Goal: Task Accomplishment & Management: Manage account settings

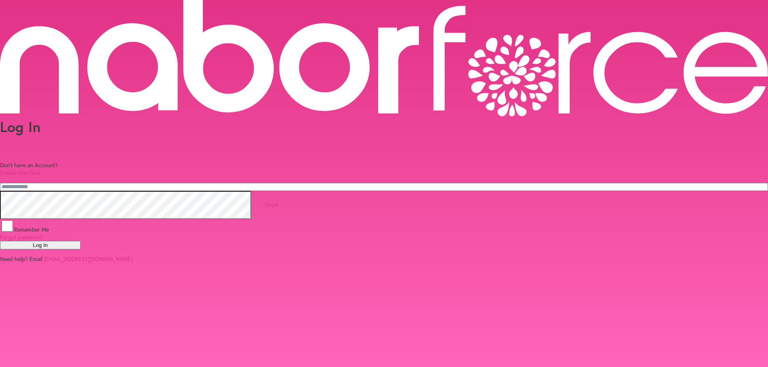
type input "**********"
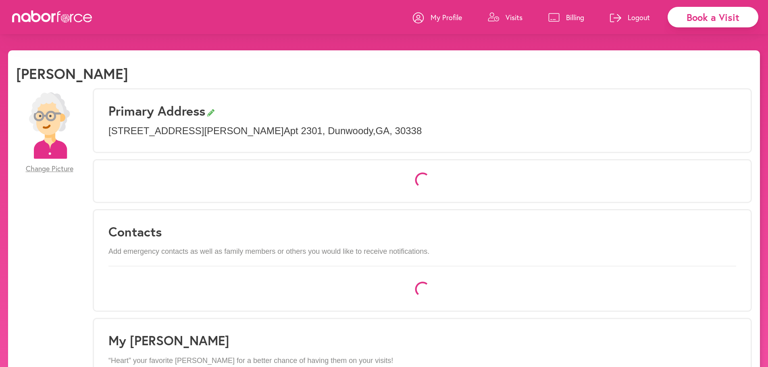
select select "*"
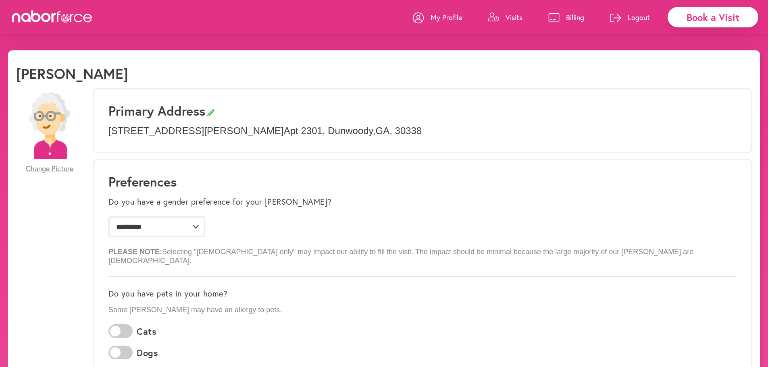
click at [513, 19] on p "Visits" at bounding box center [513, 17] width 17 height 10
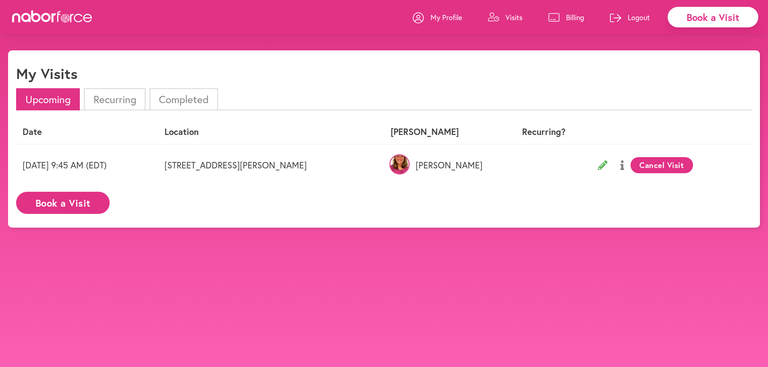
click at [114, 98] on li "Recurring" at bounding box center [114, 99] width 61 height 22
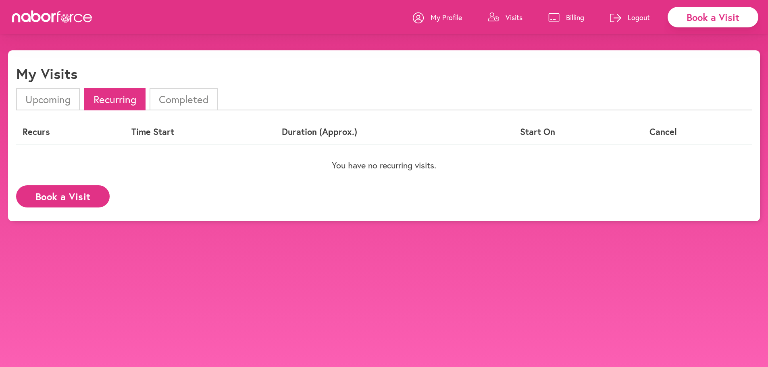
click at [187, 104] on li "Completed" at bounding box center [184, 99] width 69 height 22
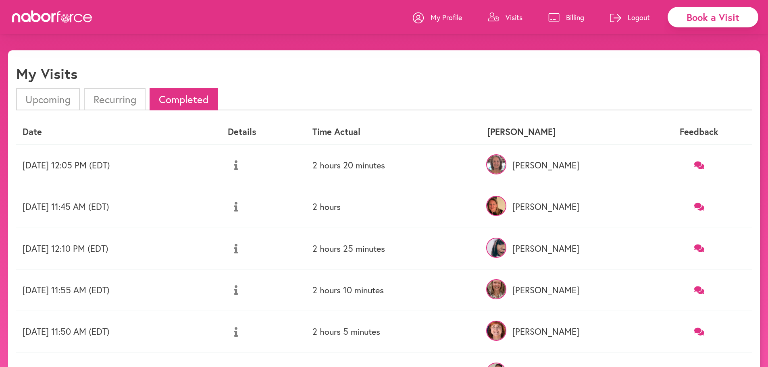
click at [574, 22] on p "Billing" at bounding box center [575, 17] width 18 height 10
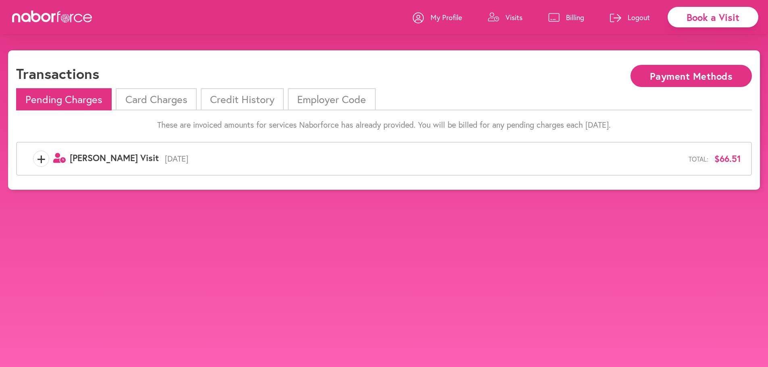
click at [150, 103] on li "Card Charges" at bounding box center [156, 99] width 81 height 22
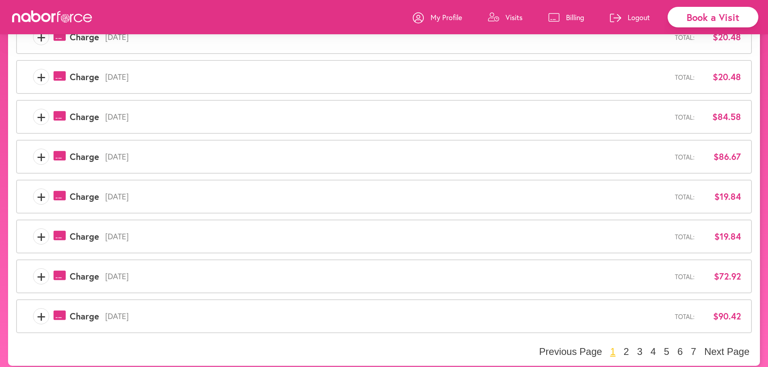
scroll to position [208, 0]
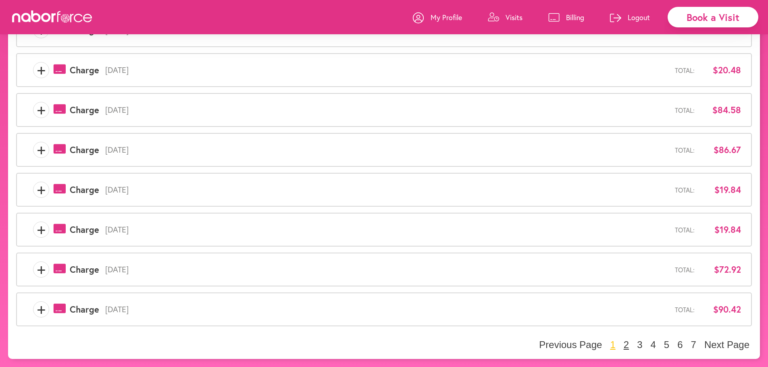
click at [627, 345] on button "2" at bounding box center [626, 345] width 10 height 12
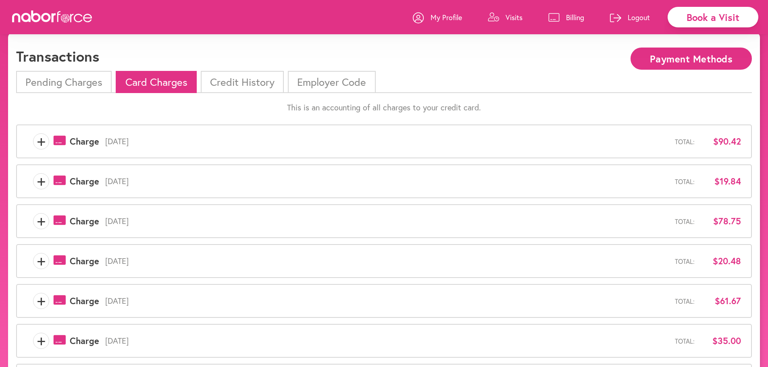
scroll to position [16, 0]
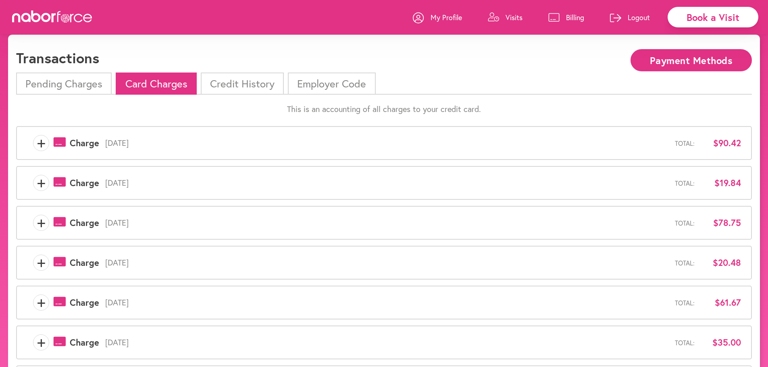
click at [42, 144] on span "+" at bounding box center [40, 143] width 15 height 16
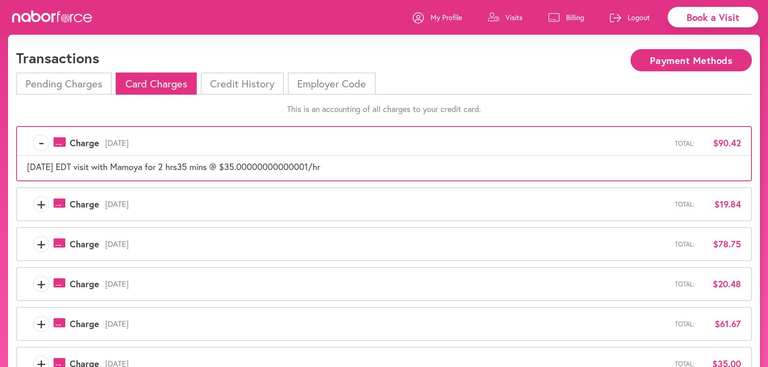
click at [40, 143] on span "-" at bounding box center [40, 143] width 15 height 16
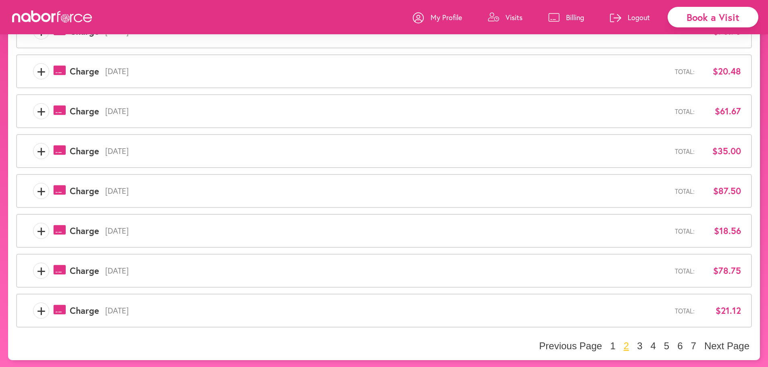
scroll to position [208, 0]
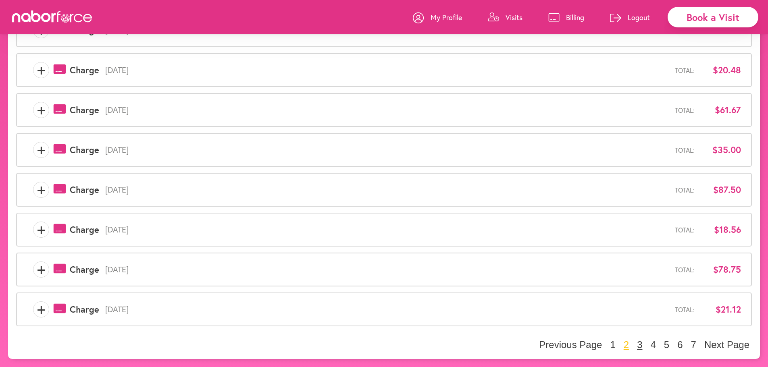
click at [640, 343] on button "3" at bounding box center [639, 345] width 10 height 12
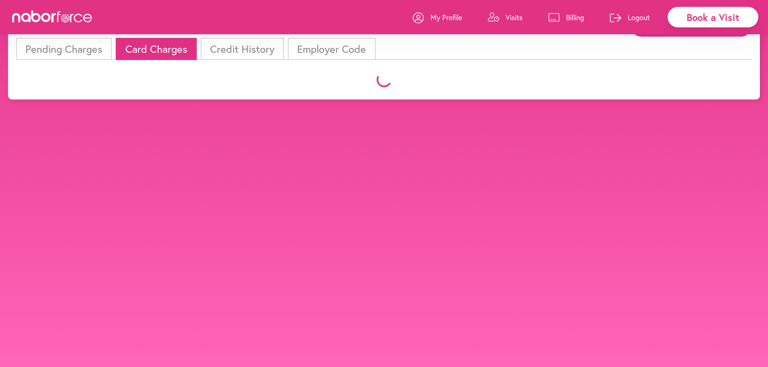
scroll to position [193, 0]
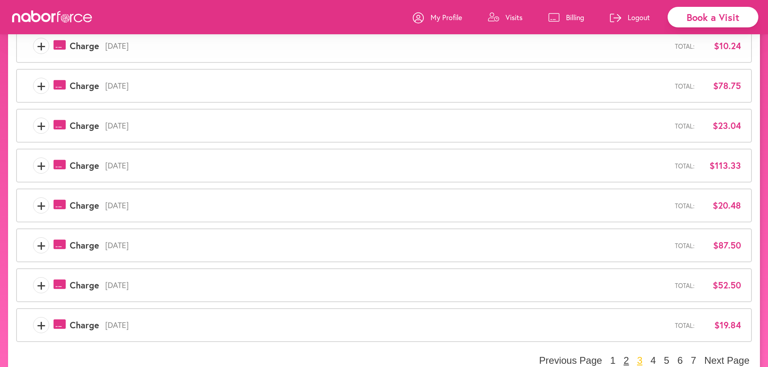
click at [626, 362] on button "2" at bounding box center [626, 361] width 10 height 12
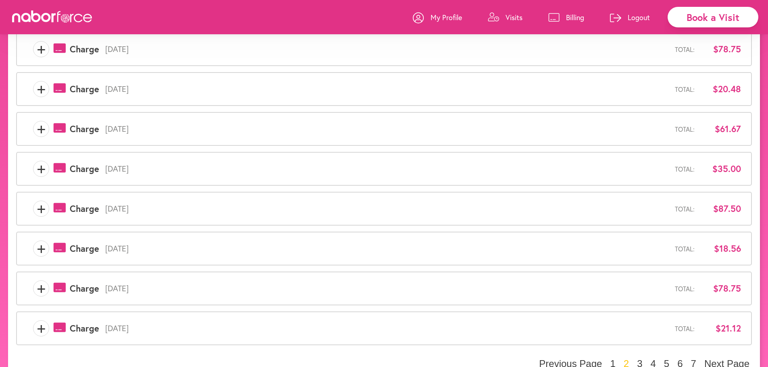
scroll to position [208, 0]
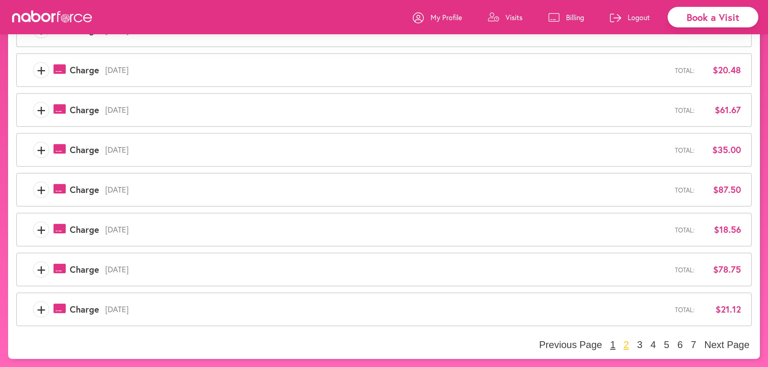
click at [612, 346] on button "1" at bounding box center [612, 345] width 10 height 12
click at [40, 271] on span "+" at bounding box center [40, 270] width 15 height 16
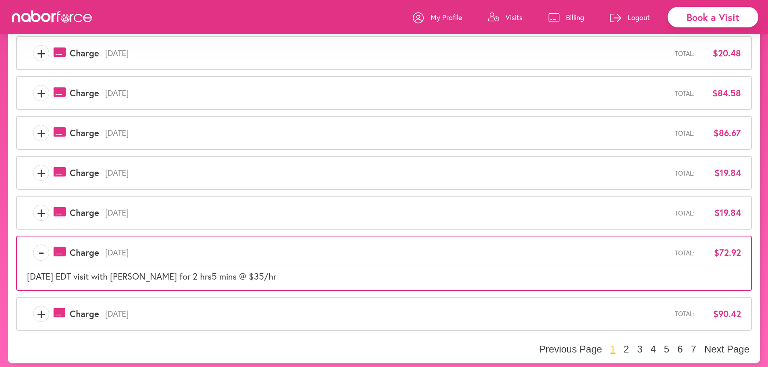
scroll to position [230, 0]
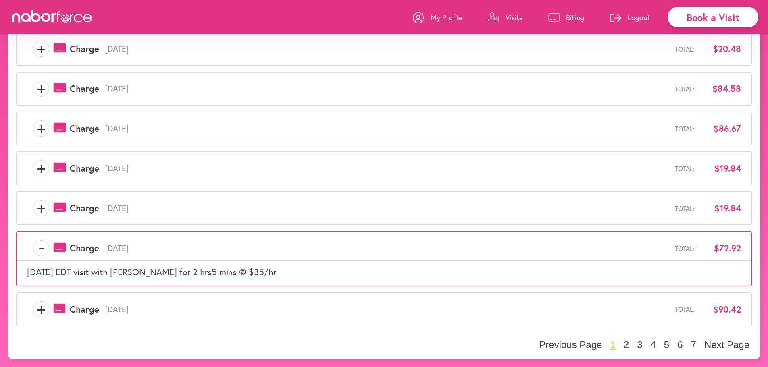
click at [43, 247] on span "-" at bounding box center [40, 248] width 15 height 16
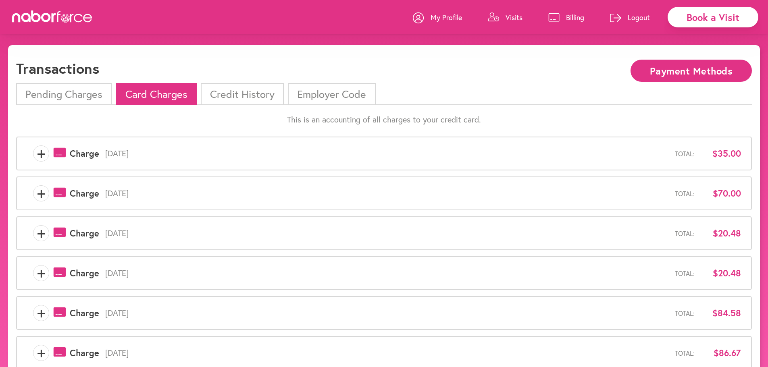
scroll to position [0, 0]
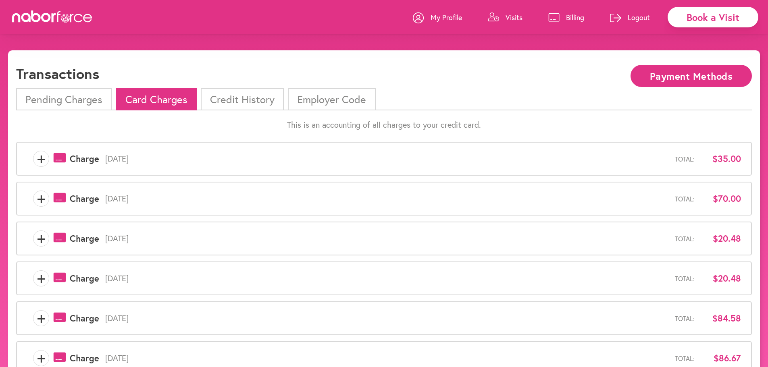
click at [83, 100] on li "Pending Charges" at bounding box center [64, 99] width 96 height 22
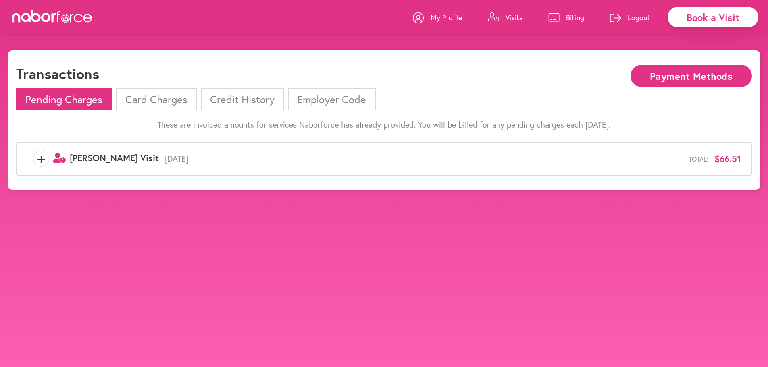
click at [42, 159] on span "+" at bounding box center [40, 159] width 15 height 16
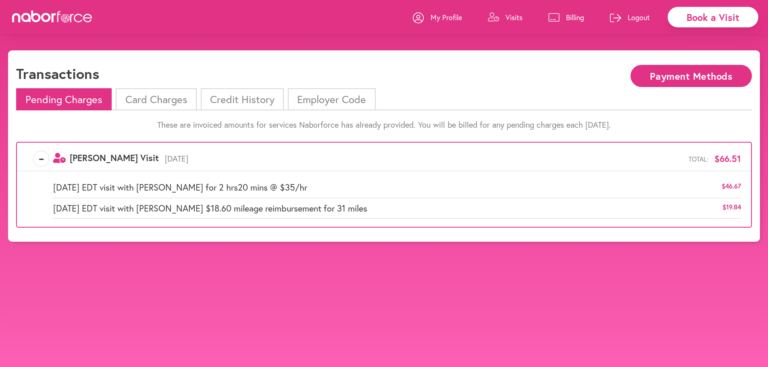
click at [182, 100] on li "Card Charges" at bounding box center [156, 99] width 81 height 22
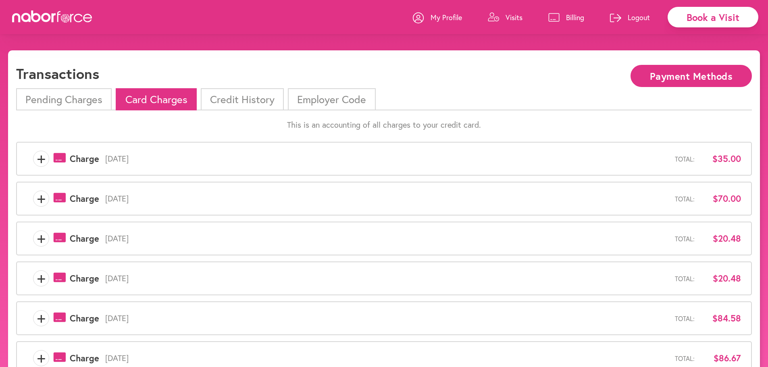
click at [81, 104] on li "Pending Charges" at bounding box center [64, 99] width 96 height 22
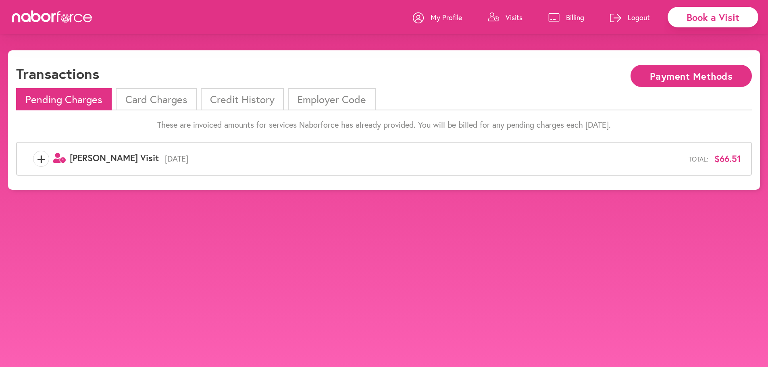
click at [42, 160] on span "+" at bounding box center [40, 159] width 15 height 16
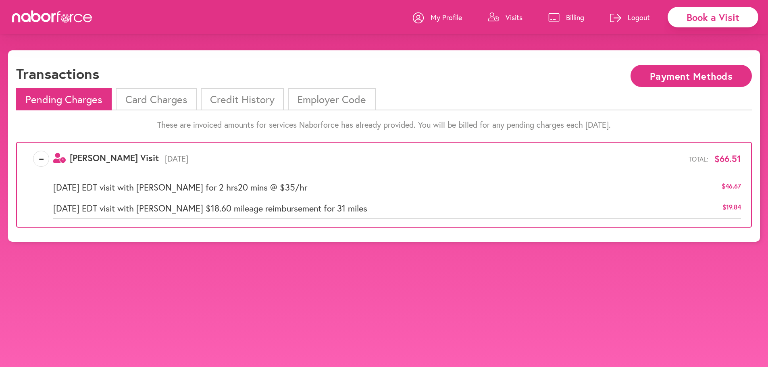
click at [183, 104] on li "Card Charges" at bounding box center [156, 99] width 81 height 22
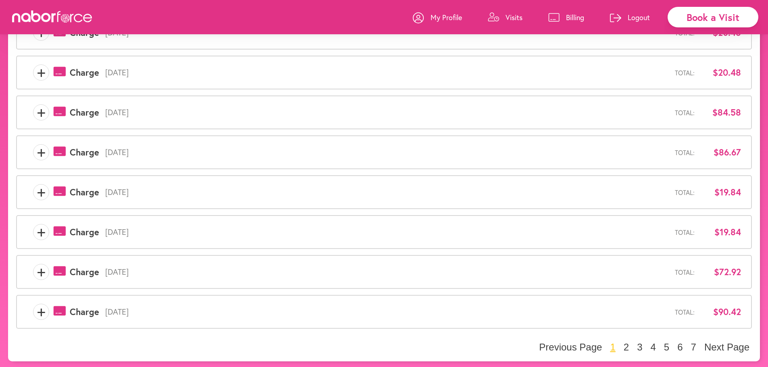
scroll to position [208, 0]
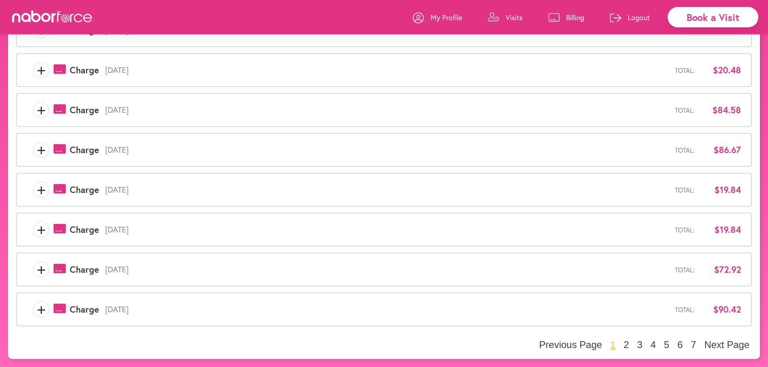
click at [41, 309] on span "+" at bounding box center [40, 309] width 15 height 16
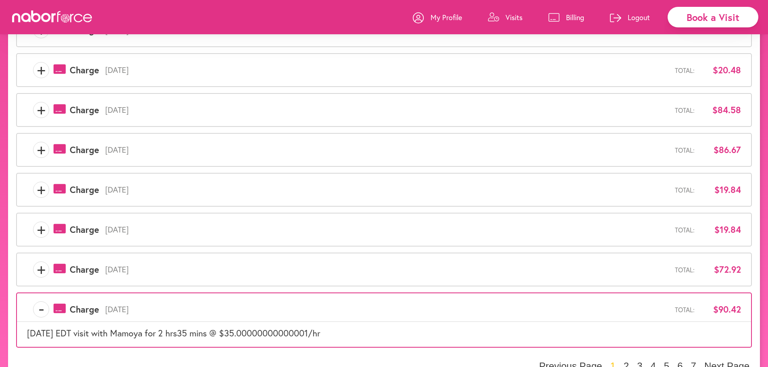
click at [41, 309] on span "-" at bounding box center [40, 309] width 15 height 16
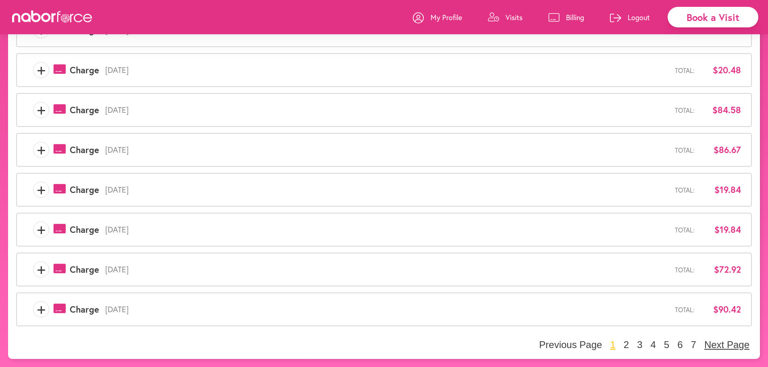
click at [707, 347] on button "Next Page" at bounding box center [727, 345] width 50 height 12
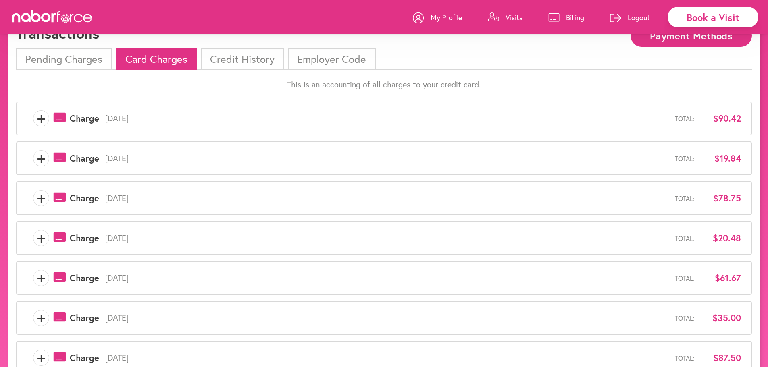
scroll to position [38, 0]
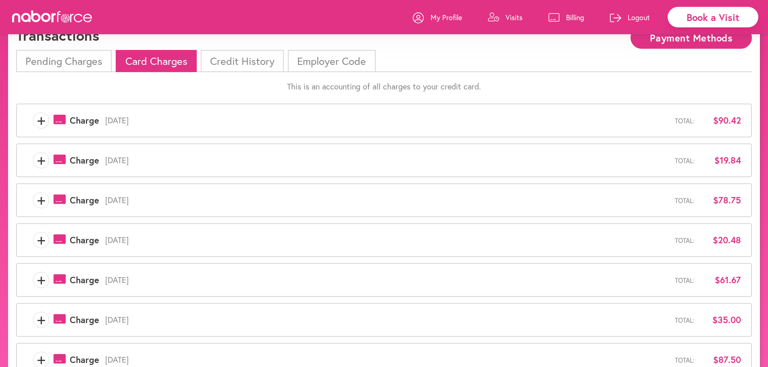
click at [42, 123] on span "+" at bounding box center [40, 120] width 15 height 16
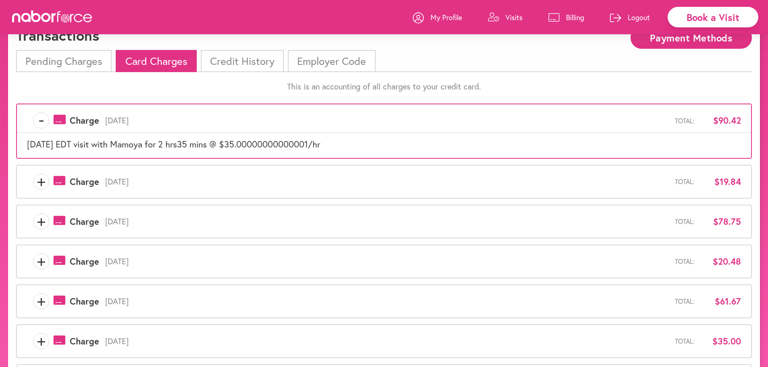
click at [42, 123] on span "-" at bounding box center [40, 120] width 15 height 16
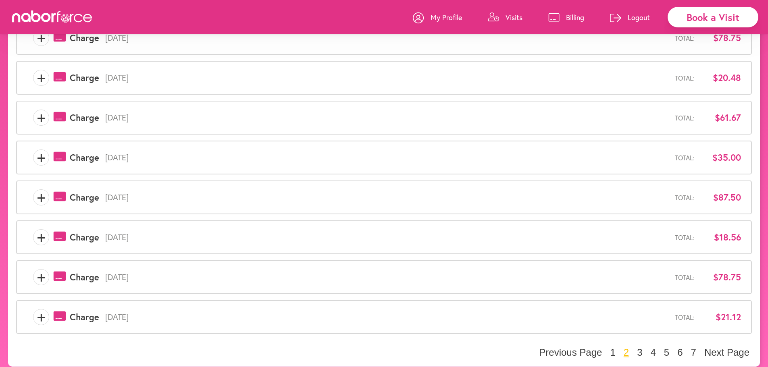
scroll to position [208, 0]
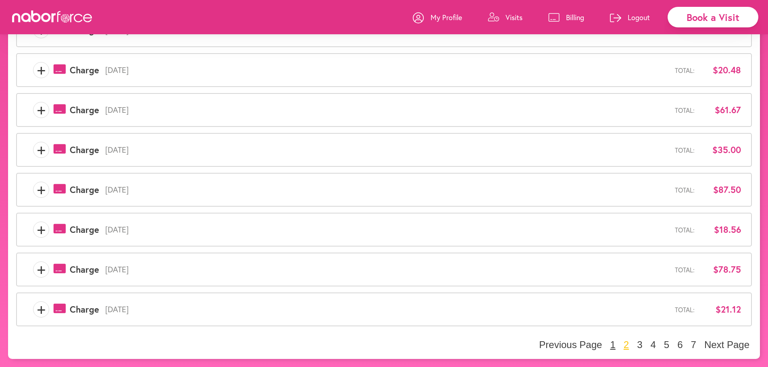
click at [614, 345] on button "1" at bounding box center [612, 345] width 10 height 12
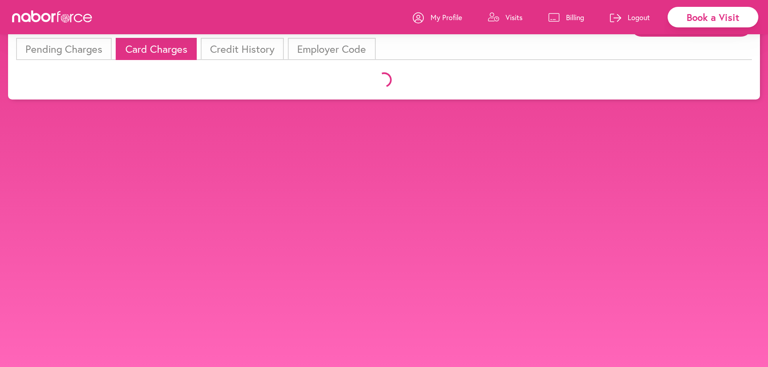
scroll to position [193, 0]
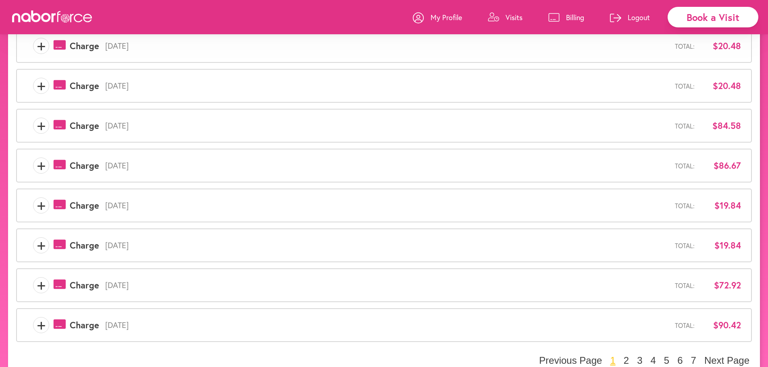
click at [40, 326] on span "+" at bounding box center [40, 325] width 15 height 16
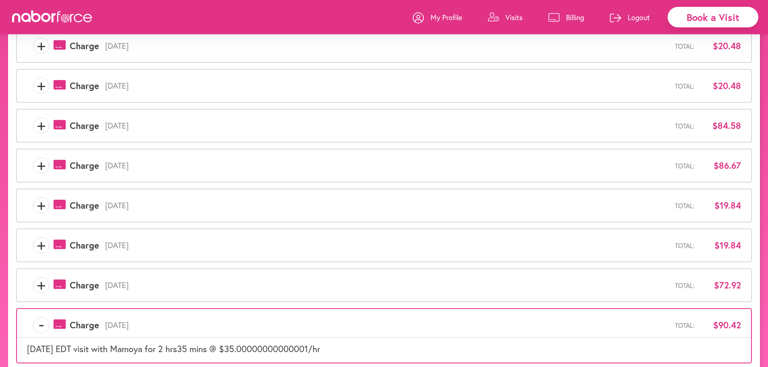
scroll to position [230, 0]
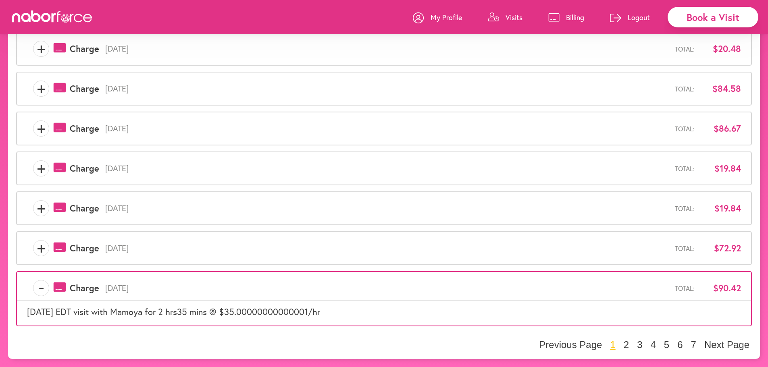
click at [43, 289] on span "-" at bounding box center [40, 288] width 15 height 16
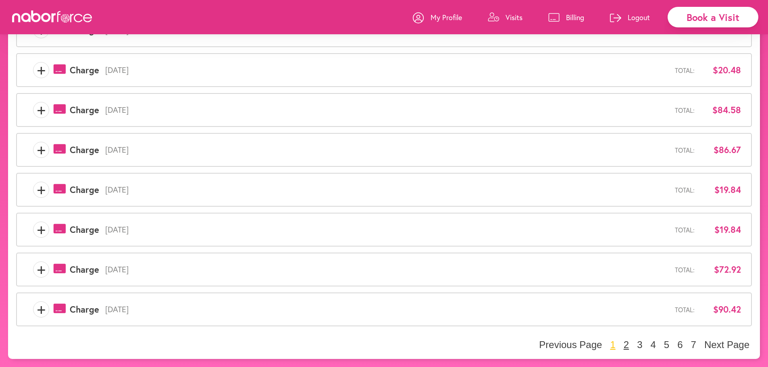
click at [626, 344] on button "2" at bounding box center [626, 345] width 10 height 12
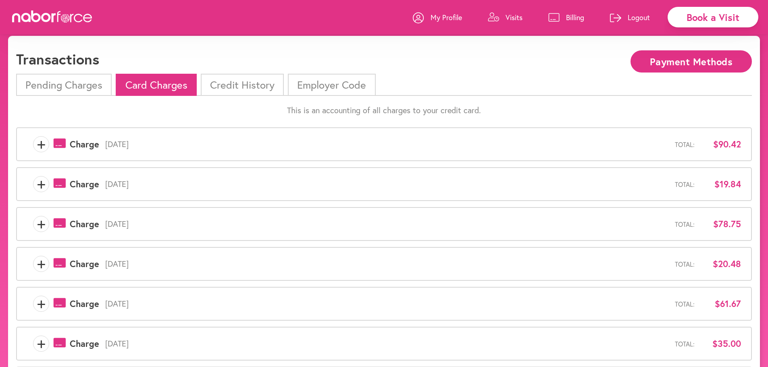
scroll to position [13, 0]
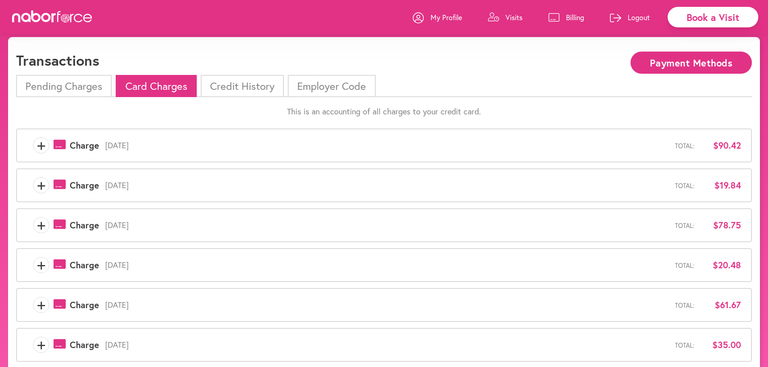
click at [41, 148] on span "+" at bounding box center [40, 145] width 15 height 16
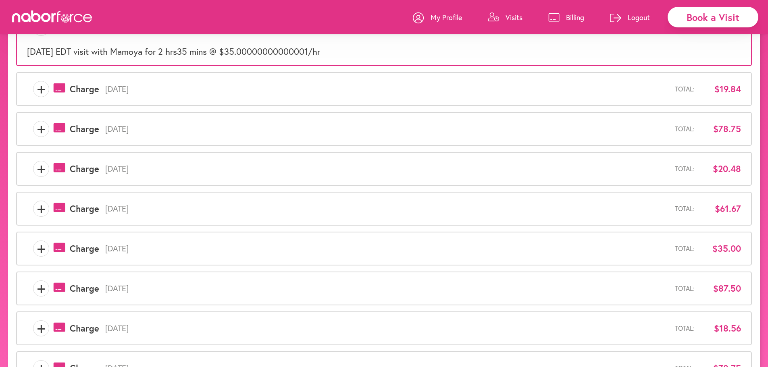
scroll to position [0, 0]
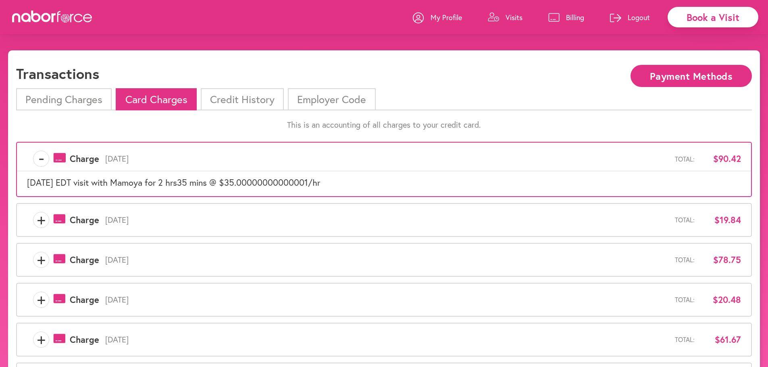
click at [83, 95] on li "Pending Charges" at bounding box center [64, 99] width 96 height 22
